Goal: Find specific page/section: Find specific page/section

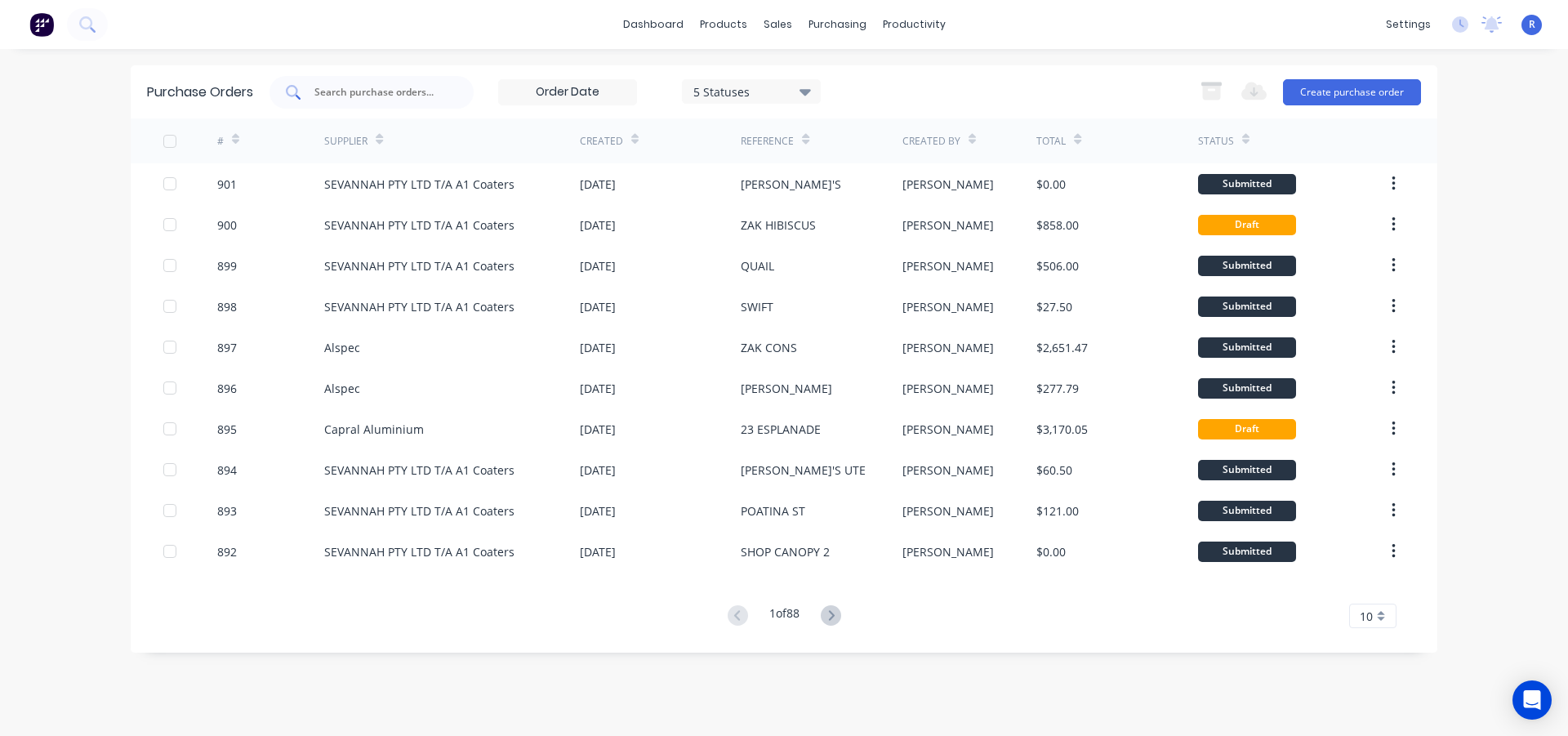
click at [410, 90] on input "text" at bounding box center [381, 93] width 136 height 16
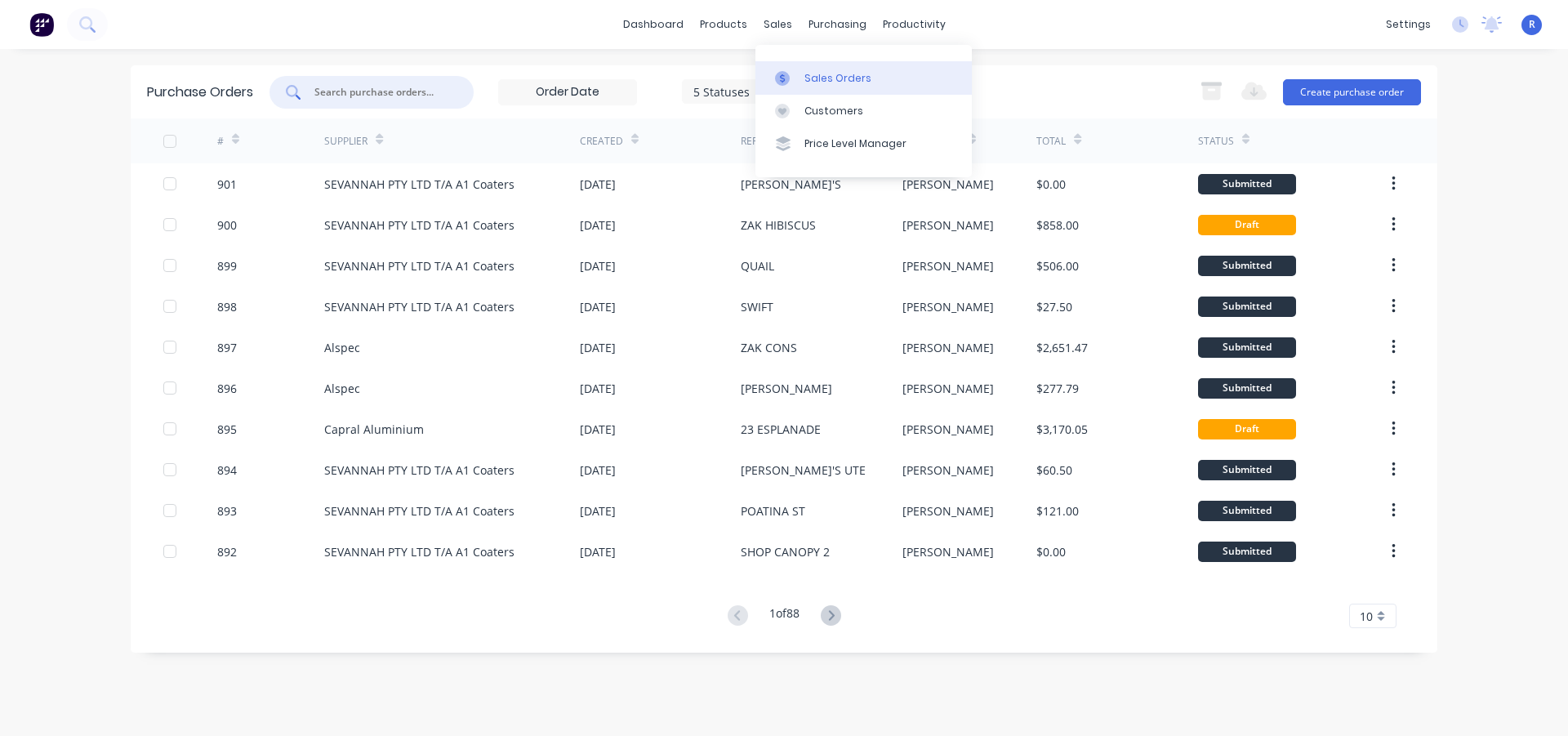
click at [826, 80] on div "Sales Orders" at bounding box center [838, 79] width 67 height 15
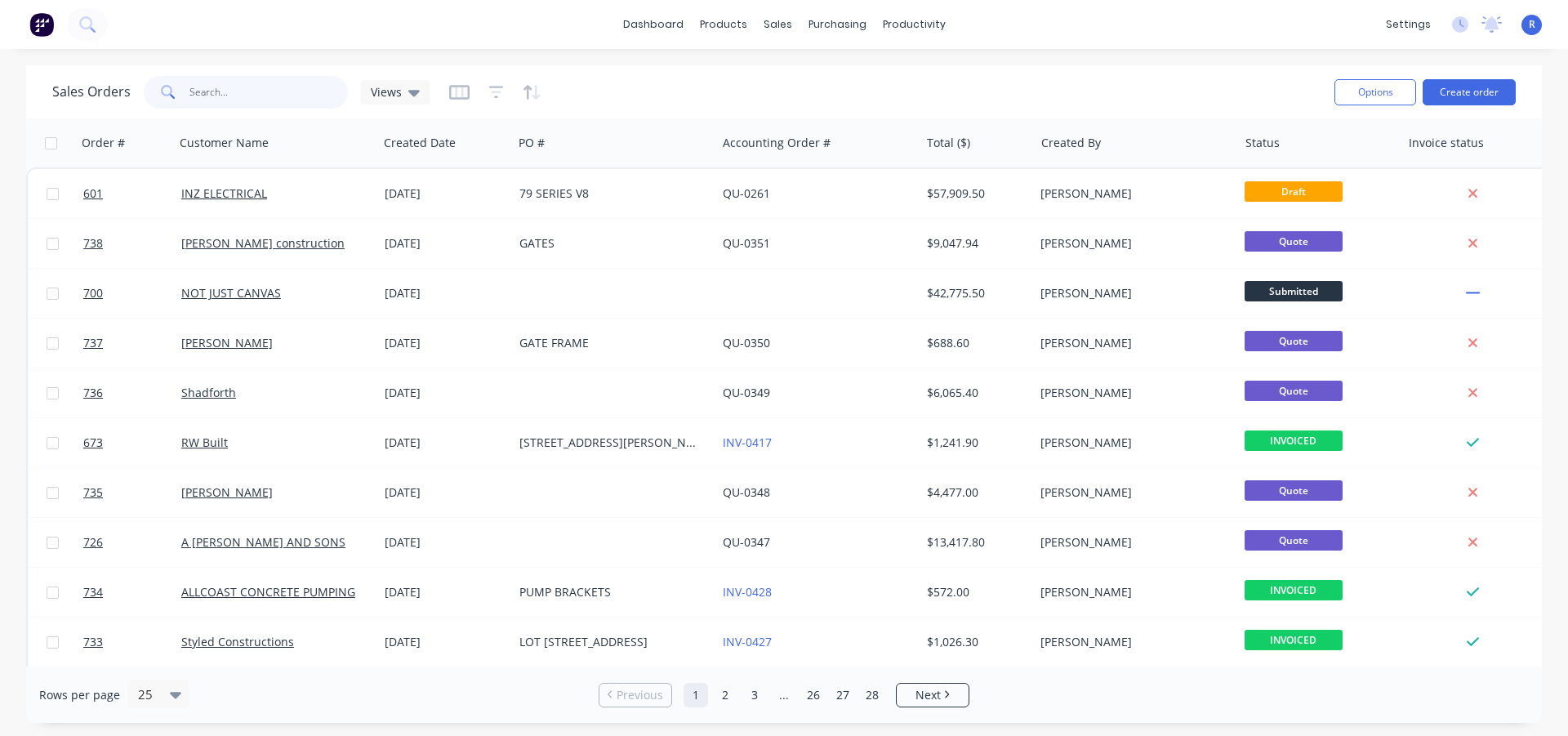
click at [282, 92] on input "text" at bounding box center [269, 93] width 159 height 33
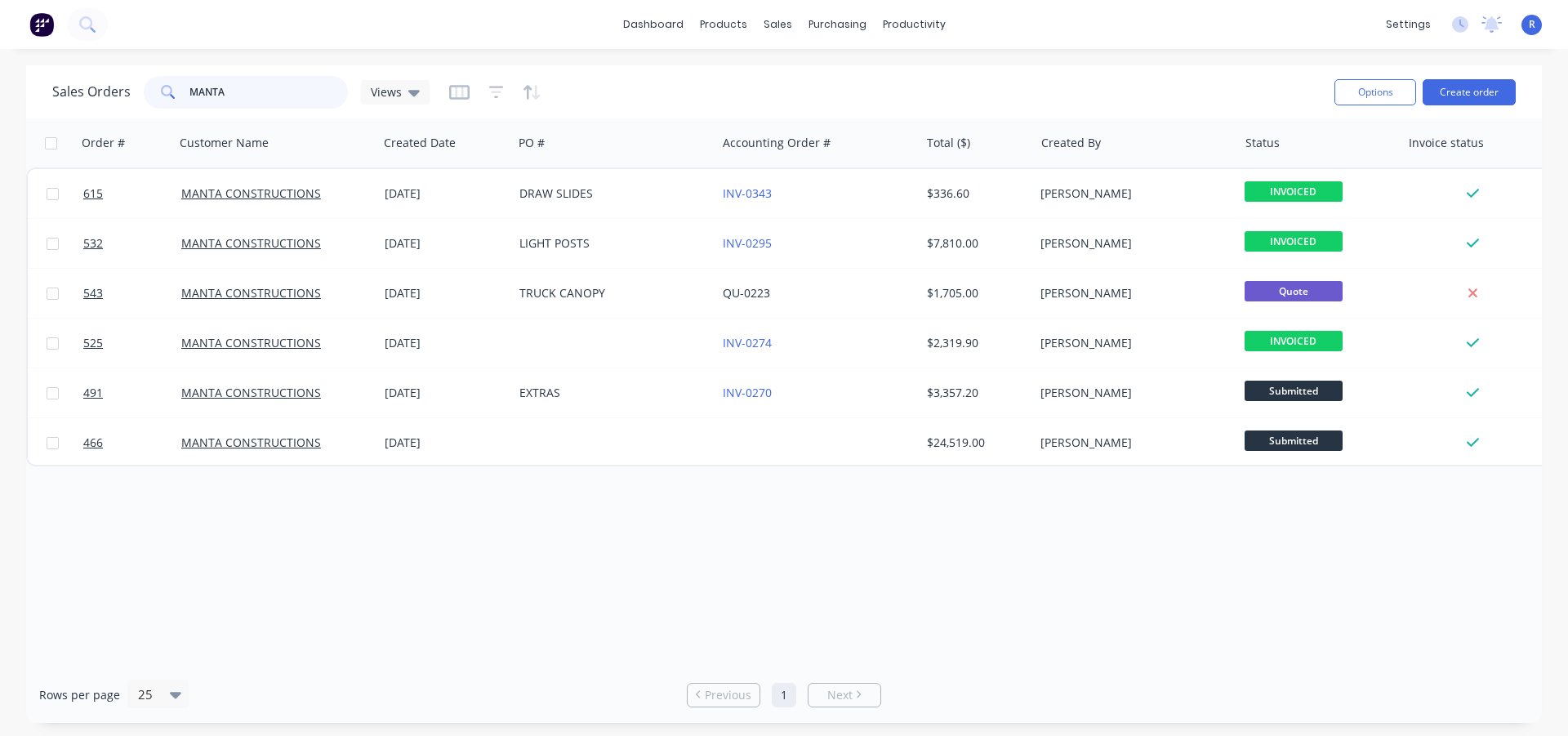
drag, startPoint x: 274, startPoint y: 91, endPoint x: 143, endPoint y: 98, distance: 131.2
click at [143, 98] on div "MANTA" at bounding box center [245, 93] width 204 height 33
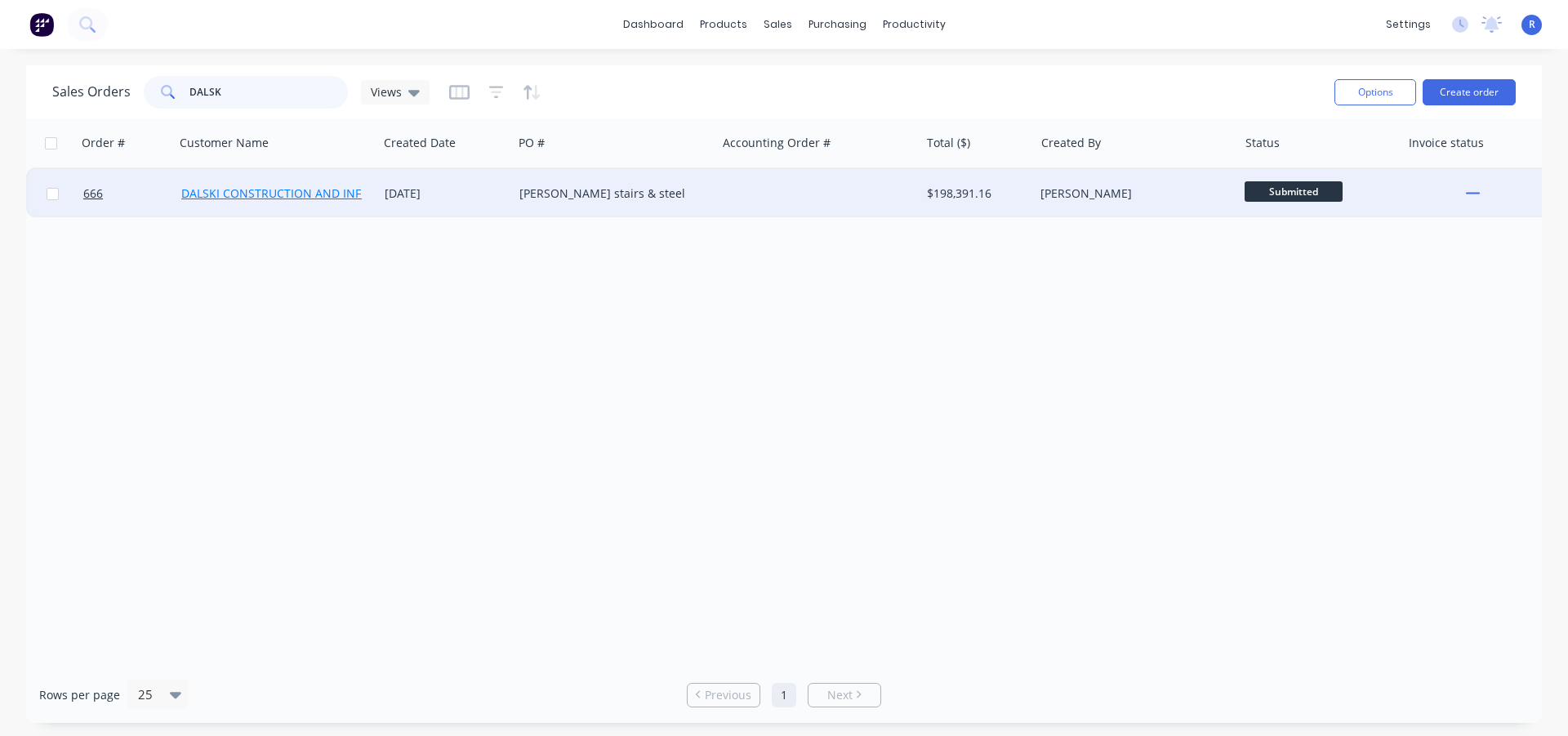
type input "DALSK"
click at [247, 196] on link "DALSKI CONSTRUCTION AND INFRASTRUCTURE" at bounding box center [310, 193] width 259 height 16
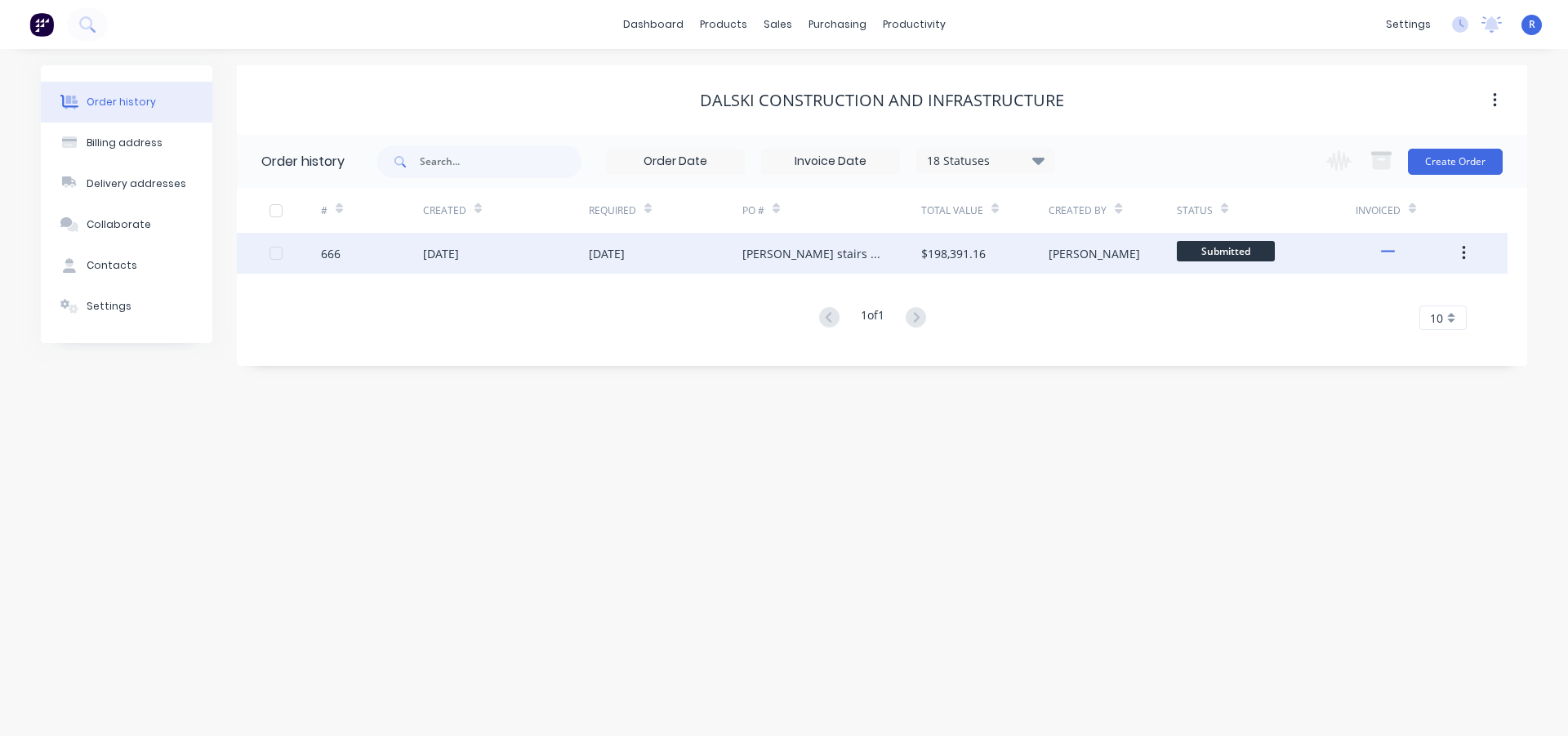
click at [736, 261] on div "22 Jul 2025" at bounding box center [665, 253] width 153 height 41
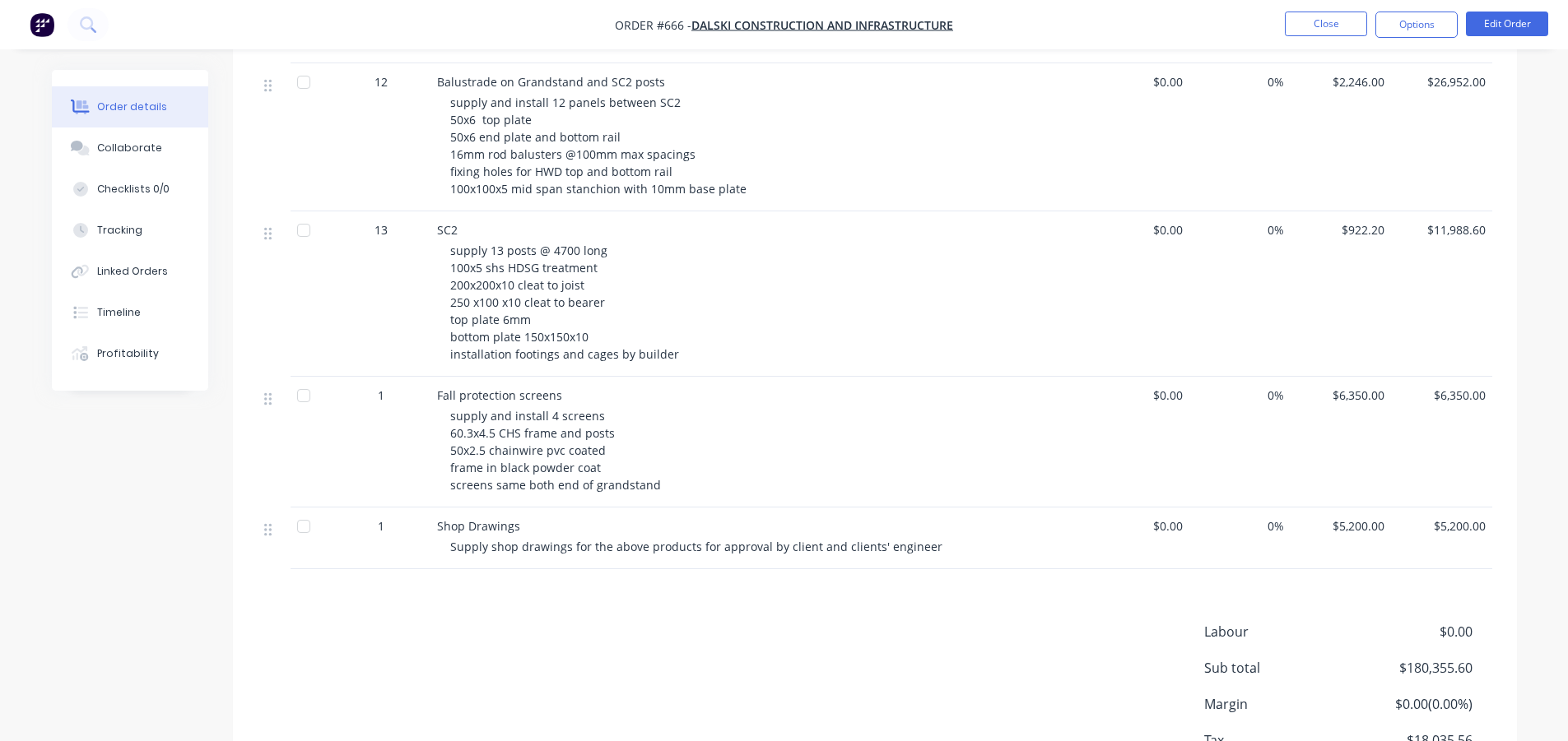
scroll to position [823, 0]
